Goal: Task Accomplishment & Management: Use online tool/utility

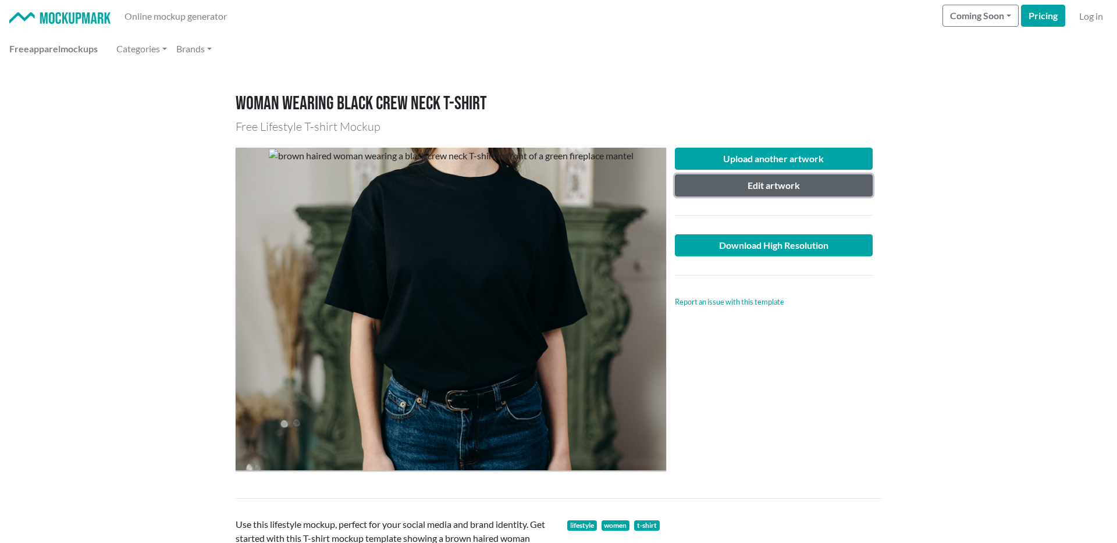
click at [769, 187] on button "Edit artwork" at bounding box center [774, 186] width 198 height 22
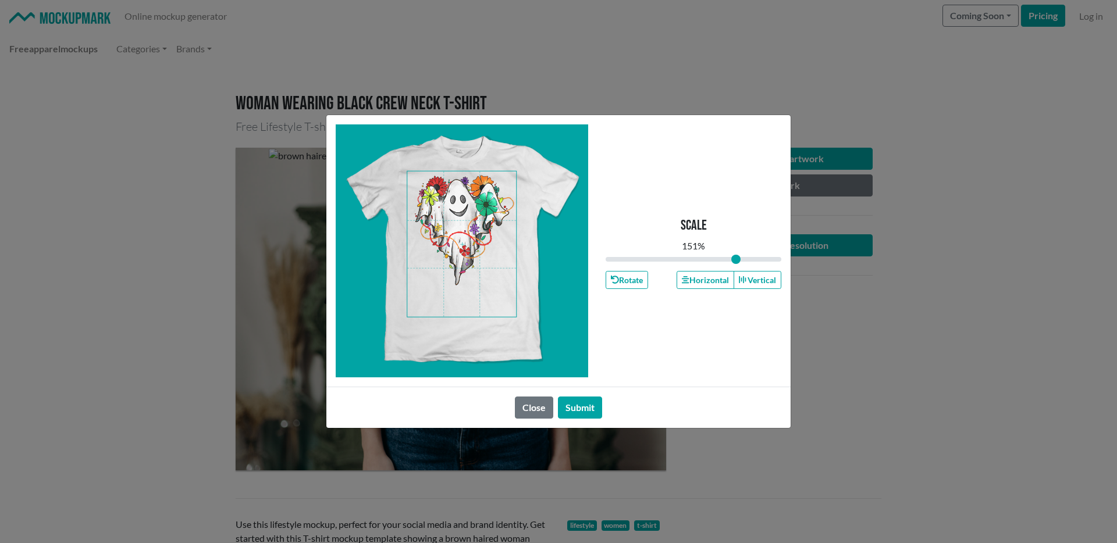
drag, startPoint x: 499, startPoint y: 418, endPoint x: 529, endPoint y: 410, distance: 31.5
click at [499, 418] on div "Close Submit" at bounding box center [558, 407] width 464 height 41
click at [529, 410] on button "Close" at bounding box center [534, 408] width 38 height 22
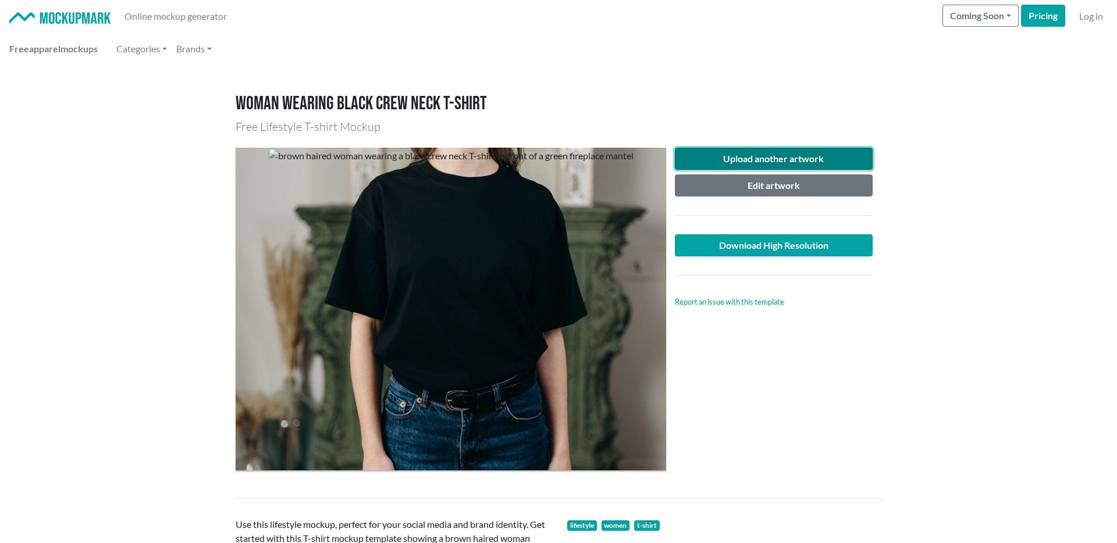
click at [747, 159] on button "Upload another artwork" at bounding box center [774, 159] width 198 height 22
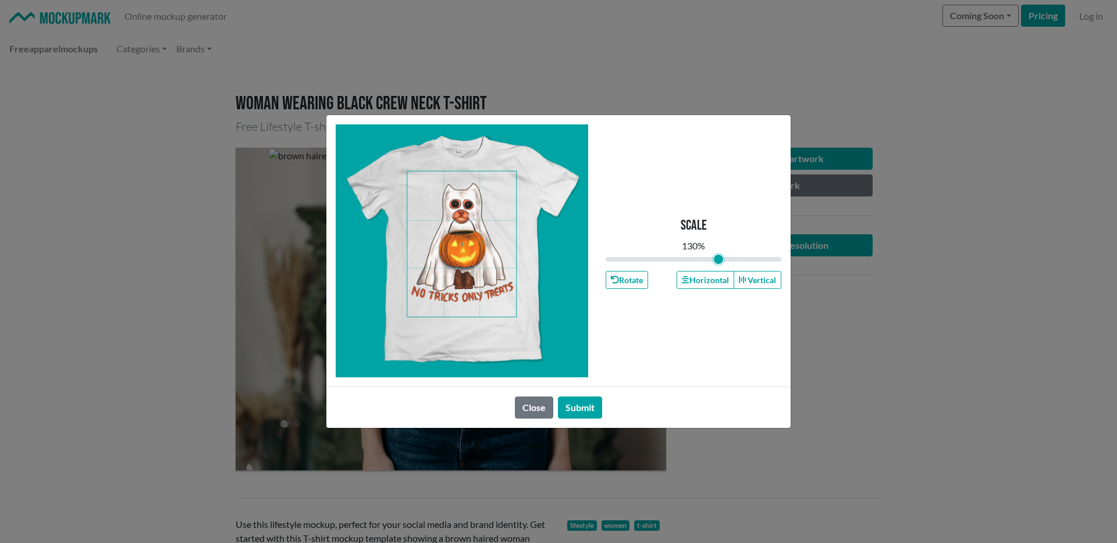
drag, startPoint x: 696, startPoint y: 261, endPoint x: 717, endPoint y: 268, distance: 22.3
type input "1.3"
click at [718, 266] on input "range" at bounding box center [694, 259] width 176 height 13
click at [474, 240] on span at bounding box center [461, 244] width 109 height 145
click at [596, 408] on button "Submit" at bounding box center [580, 408] width 44 height 22
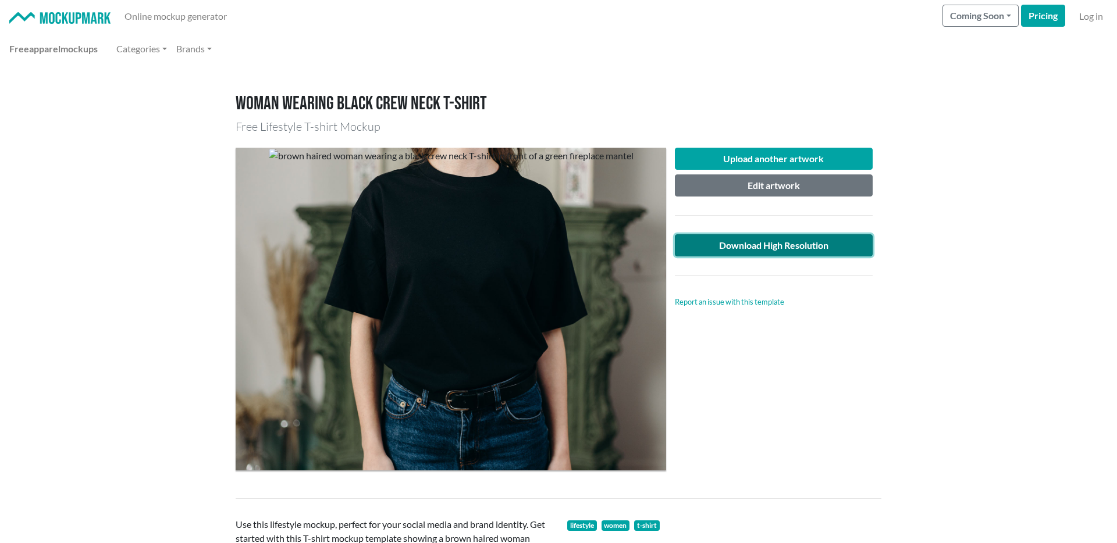
click at [772, 244] on link "Download High Resolution" at bounding box center [774, 246] width 198 height 22
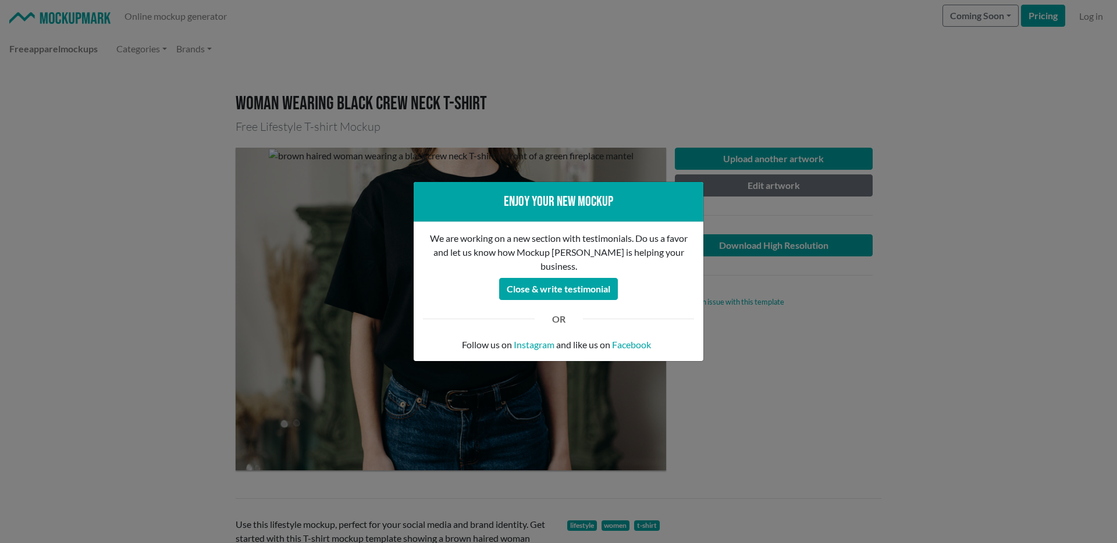
click at [860, 388] on div "Enjoy your new mockup We are working on a new section with testimonials. Do us …" at bounding box center [558, 271] width 1117 height 543
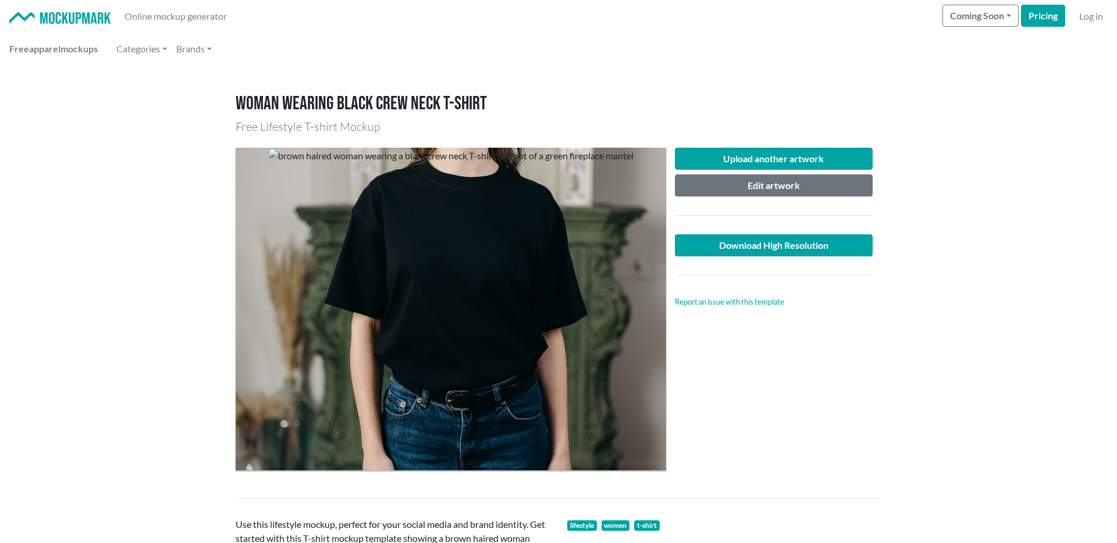
click at [798, 360] on div "Upload another artwork Edit artwork Download High Resolution Report an issue wi…" at bounding box center [773, 309] width 215 height 323
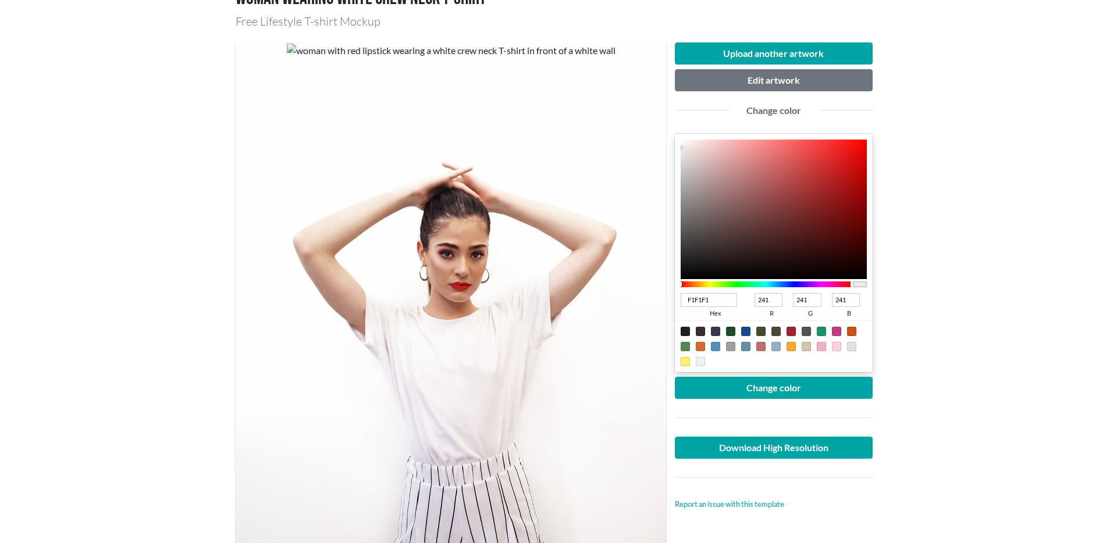
scroll to position [106, 0]
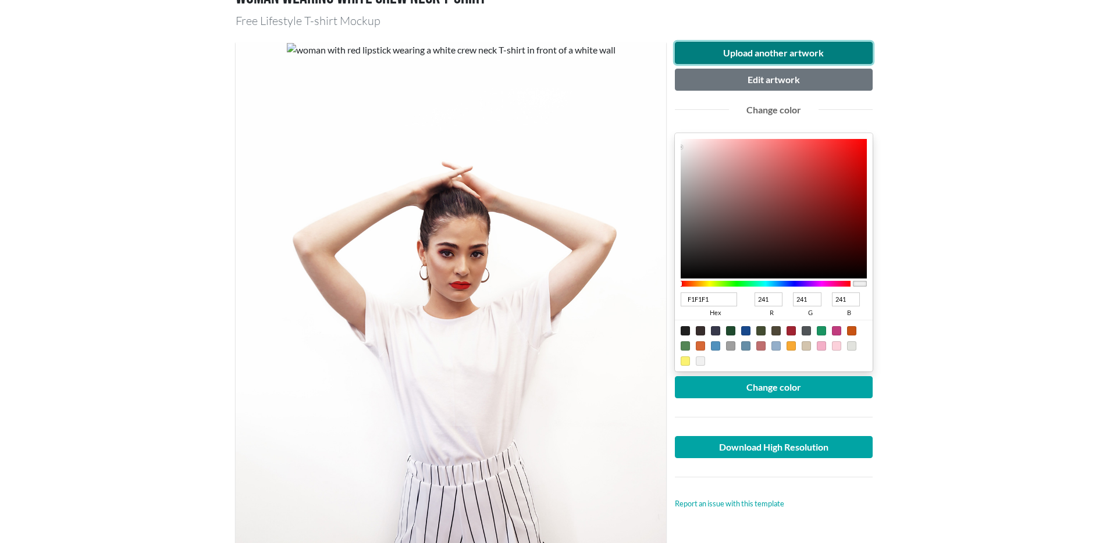
click at [765, 52] on button "Upload another artwork" at bounding box center [774, 53] width 198 height 22
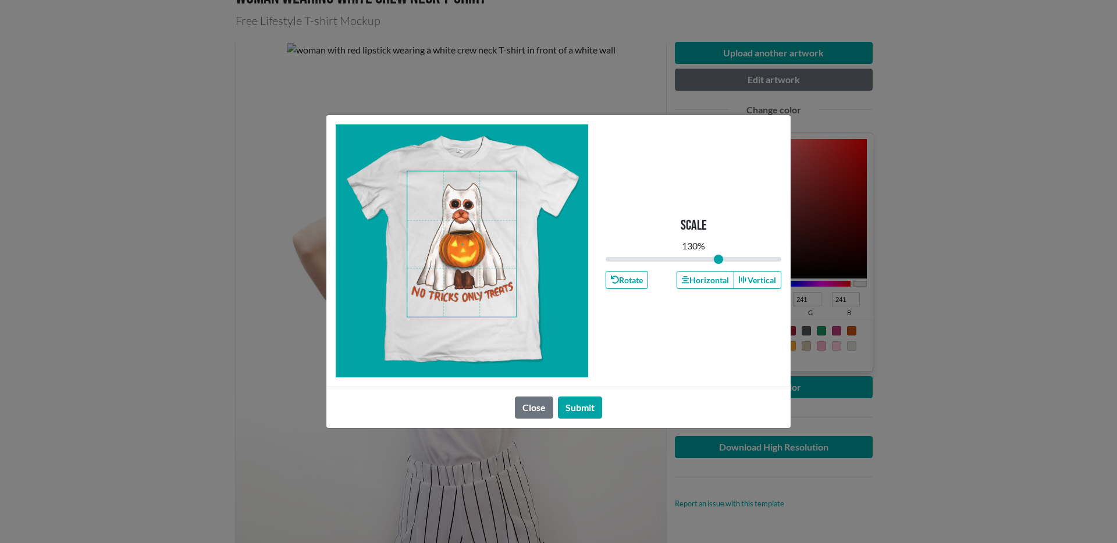
drag, startPoint x: 691, startPoint y: 259, endPoint x: 659, endPoint y: 257, distance: 32.1
type input "1.3"
click at [717, 264] on input "range" at bounding box center [694, 259] width 176 height 13
click at [477, 222] on span at bounding box center [461, 244] width 109 height 145
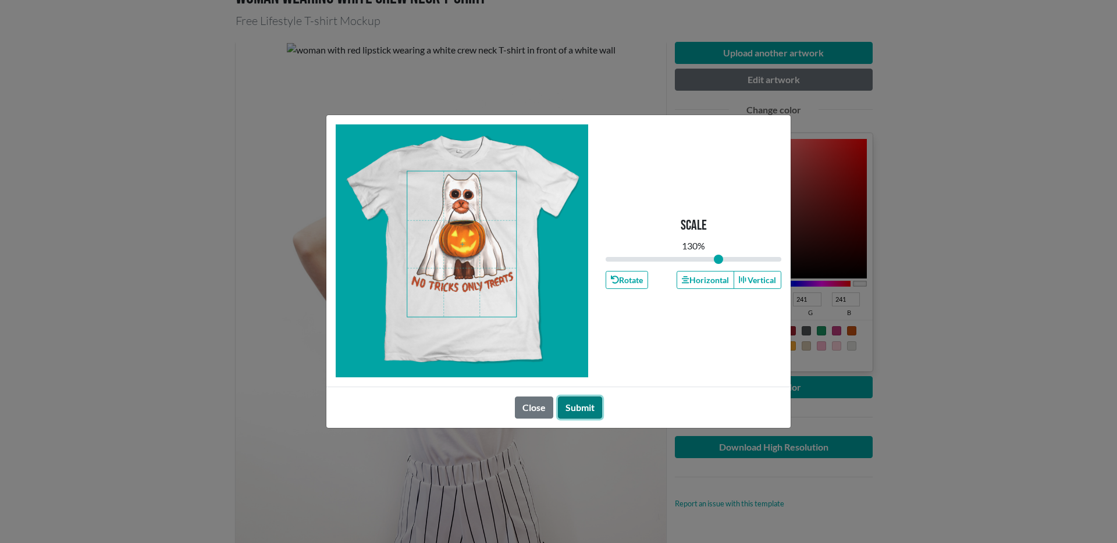
click at [577, 401] on button "Submit" at bounding box center [580, 408] width 44 height 22
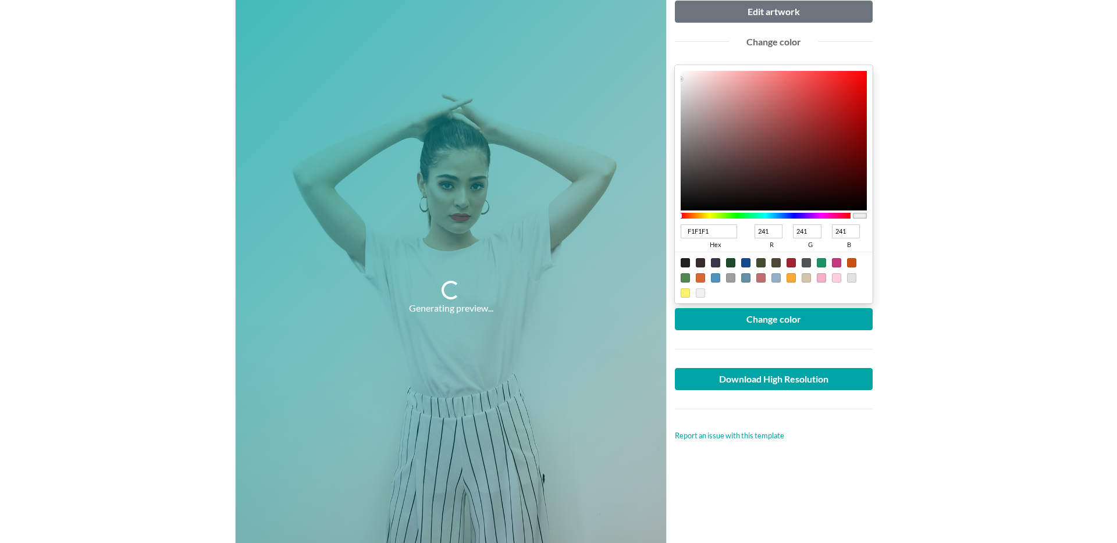
scroll to position [188, 0]
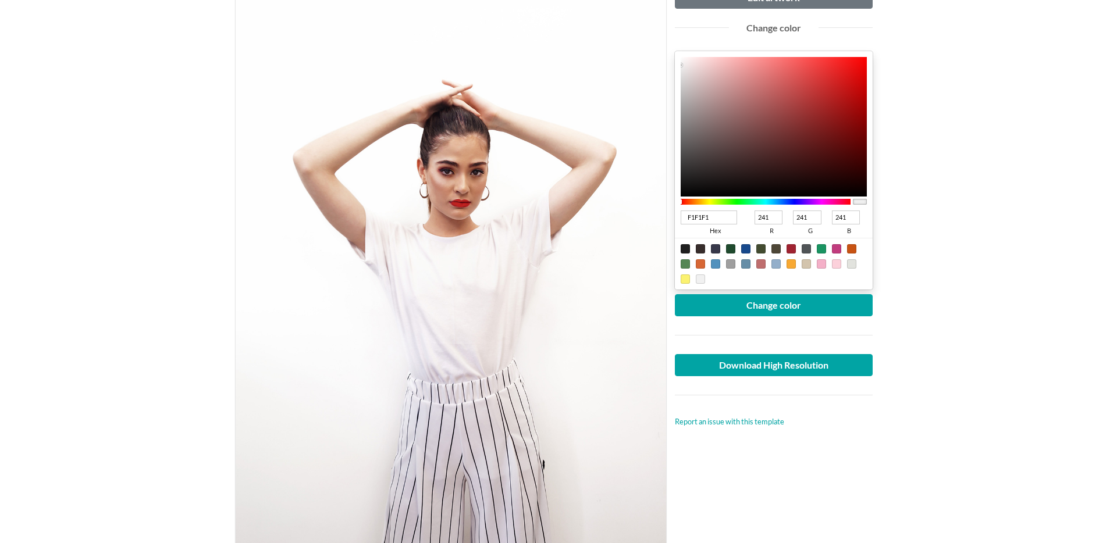
click at [798, 342] on div at bounding box center [773, 335] width 215 height 19
click at [788, 363] on link "Download High Resolution" at bounding box center [774, 365] width 198 height 22
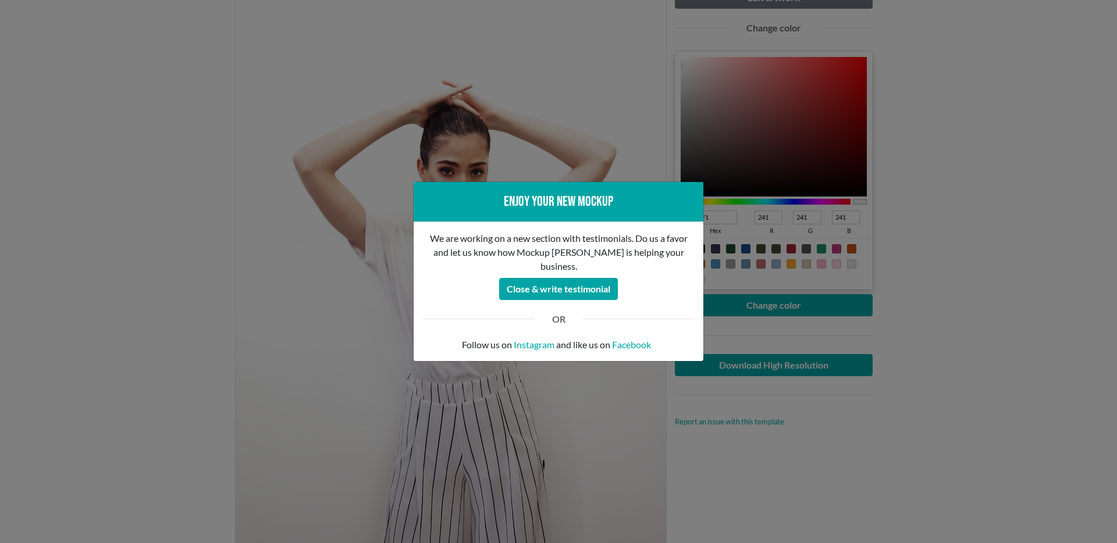
click at [975, 356] on div "Enjoy your new mockup We are working on a new section with testimonials. Do us …" at bounding box center [558, 271] width 1117 height 543
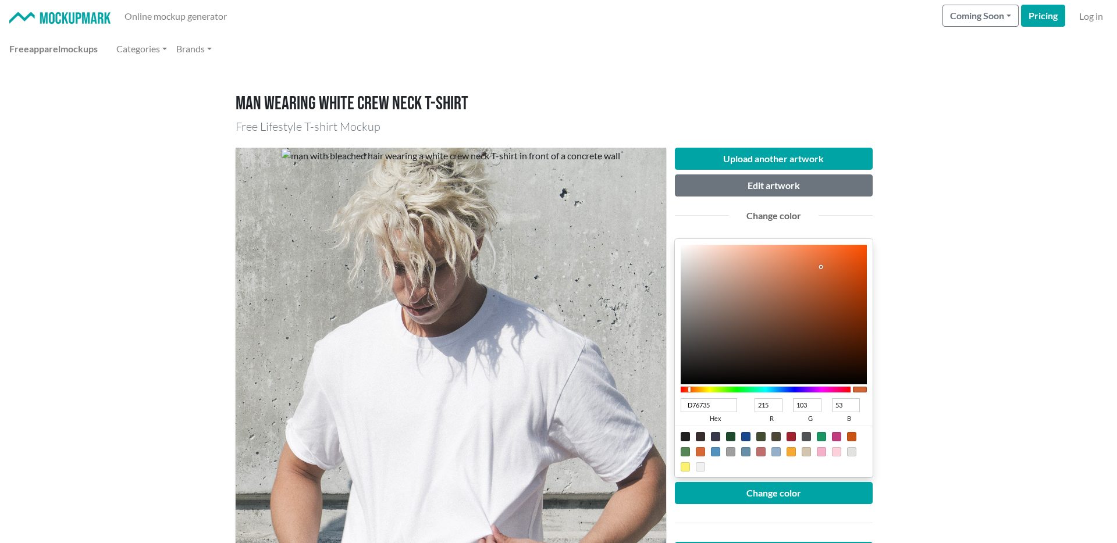
scroll to position [113, 0]
